Goal: Task Accomplishment & Management: Manage account settings

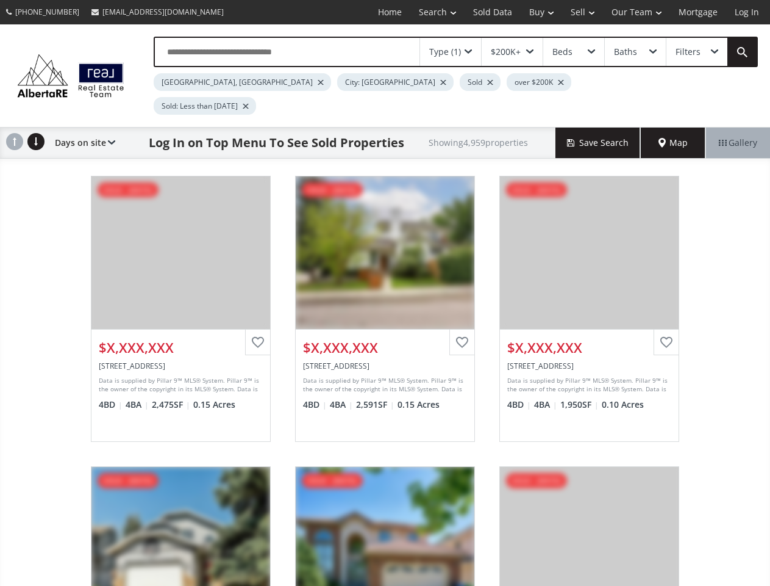
click at [429, 12] on link "Search" at bounding box center [438, 12] width 54 height 24
click at [536, 12] on link "Buy" at bounding box center [541, 12] width 41 height 24
click at [579, 12] on link "Sell" at bounding box center [582, 12] width 41 height 24
click at [636, 12] on link "Our Team" at bounding box center [636, 12] width 67 height 24
click at [747, 12] on link "Log In" at bounding box center [746, 12] width 41 height 24
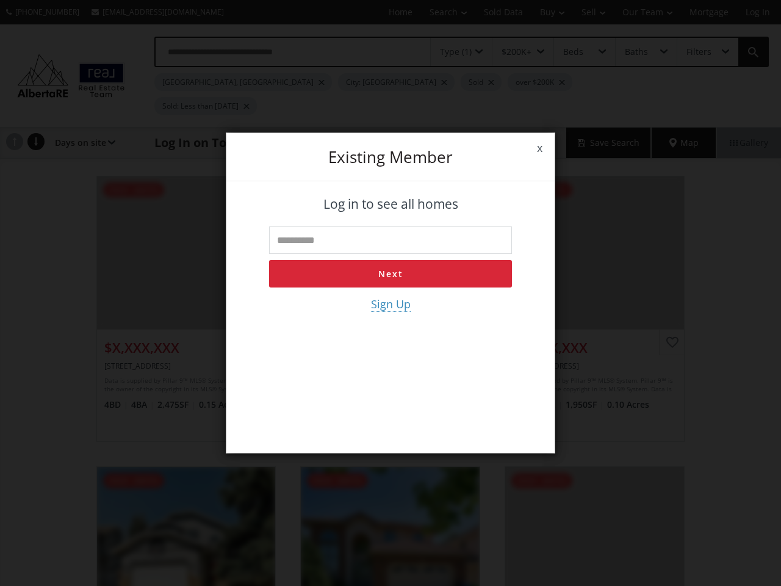
click at [451, 52] on div "x Existing member Log in to see all homes Next Sign Up" at bounding box center [390, 293] width 781 height 586
click at [512, 52] on div "x Existing member Log in to see all homes Next Sign Up" at bounding box center [390, 293] width 781 height 586
click at [573, 52] on div "x Existing member Log in to see all homes Next Sign Up" at bounding box center [390, 293] width 781 height 586
click at [635, 52] on div "x Existing member Log in to see all homes Next Sign Up" at bounding box center [390, 293] width 781 height 586
click at [697, 52] on div "x Existing member Log in to see all homes Next Sign Up" at bounding box center [390, 293] width 781 height 586
